Goal: Information Seeking & Learning: Learn about a topic

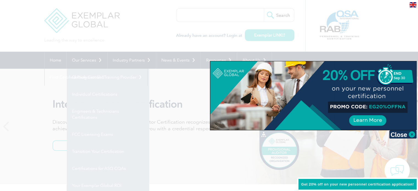
click at [248, 10] on div at bounding box center [209, 95] width 418 height 191
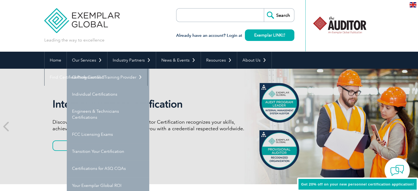
click at [223, 15] on input "search" at bounding box center [208, 15] width 58 height 13
type input "iso cert"
click at [264, 9] on input "Search" at bounding box center [279, 15] width 30 height 13
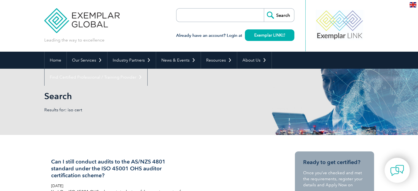
click at [219, 16] on input "search" at bounding box center [208, 15] width 58 height 13
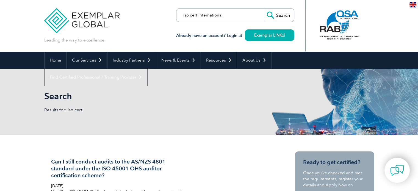
type input "iso cert international"
click at [264, 9] on input "Search" at bounding box center [279, 15] width 30 height 13
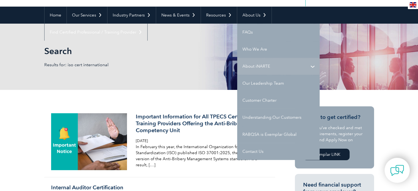
scroll to position [43, 0]
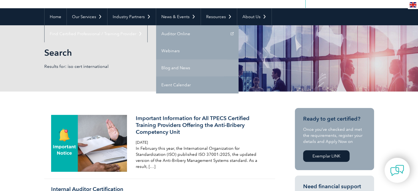
click at [182, 68] on link "Blog and News" at bounding box center [197, 67] width 83 height 17
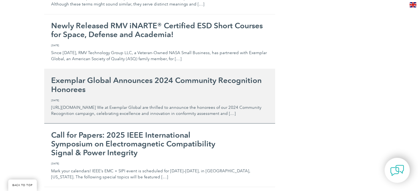
scroll to position [913, 0]
